Goal: Information Seeking & Learning: Learn about a topic

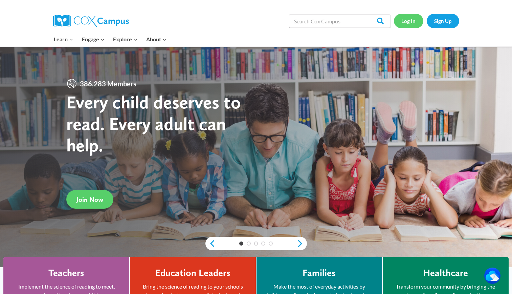
click at [410, 18] on link "Log In" at bounding box center [408, 21] width 29 height 14
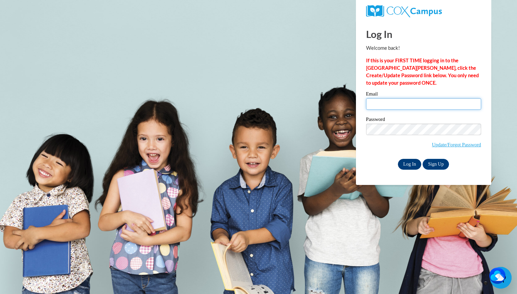
type input "rlwj1959@gmail.com"
click at [407, 162] on input "Log In" at bounding box center [410, 164] width 24 height 11
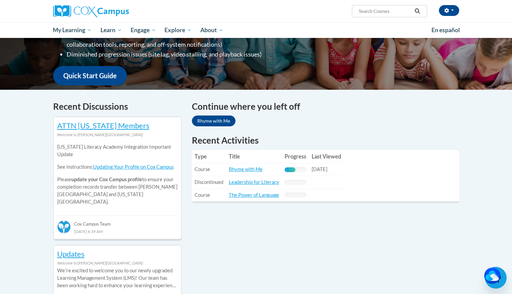
scroll to position [147, 0]
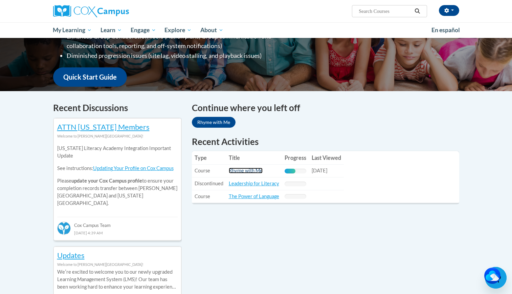
click at [251, 170] on link "Rhyme with Me" at bounding box center [246, 171] width 34 height 6
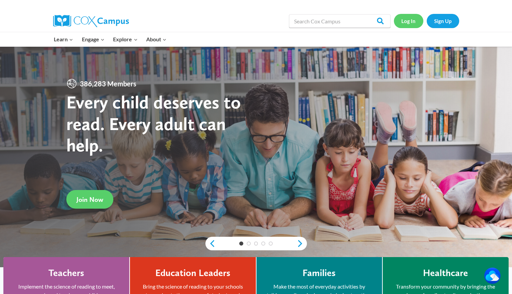
click at [412, 21] on link "Log In" at bounding box center [408, 21] width 29 height 14
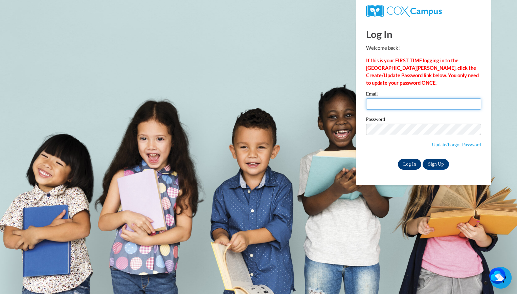
type input "rlwj1959@gmail.com"
click at [413, 163] on input "Log In" at bounding box center [410, 164] width 24 height 11
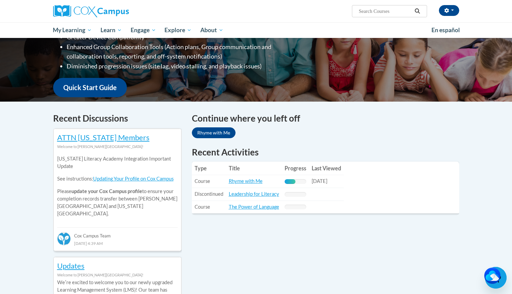
scroll to position [142, 0]
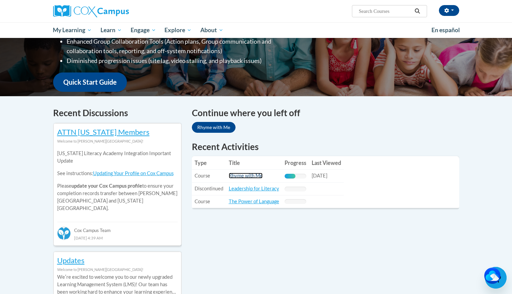
click at [257, 175] on link "Rhyme with Me" at bounding box center [246, 176] width 34 height 6
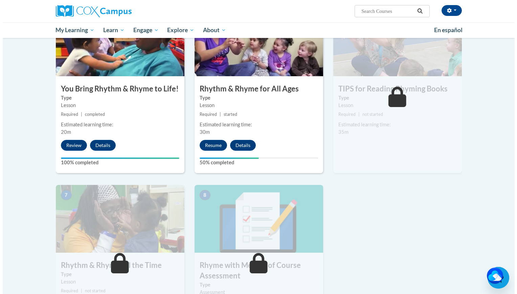
scroll to position [357, 0]
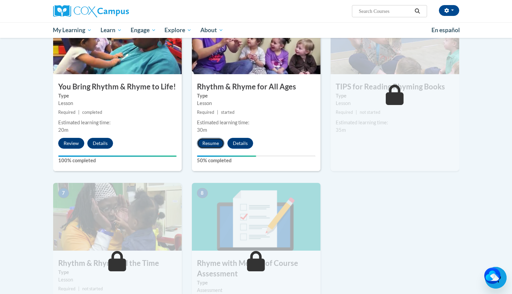
click at [212, 144] on button "Resume" at bounding box center [210, 143] width 27 height 11
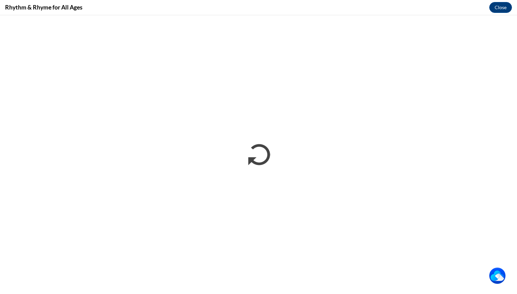
scroll to position [0, 0]
